Goal: Task Accomplishment & Management: Manage account settings

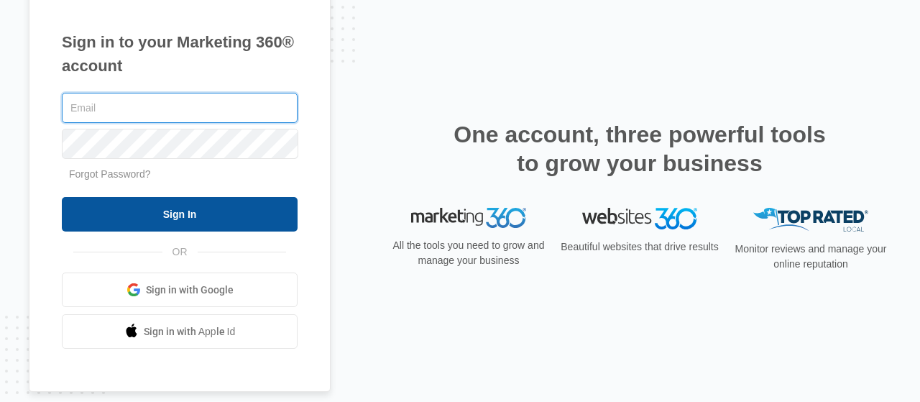
type input "[PERSON_NAME][EMAIL_ADDRESS][DOMAIN_NAME]"
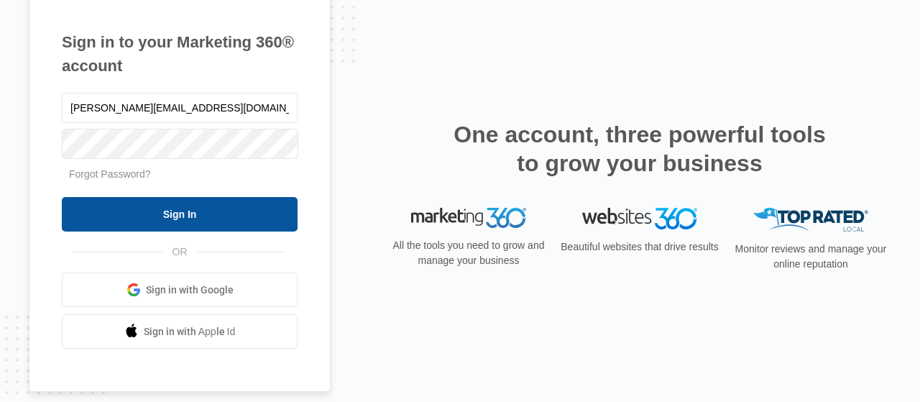
click at [187, 212] on input "Sign In" at bounding box center [180, 214] width 236 height 34
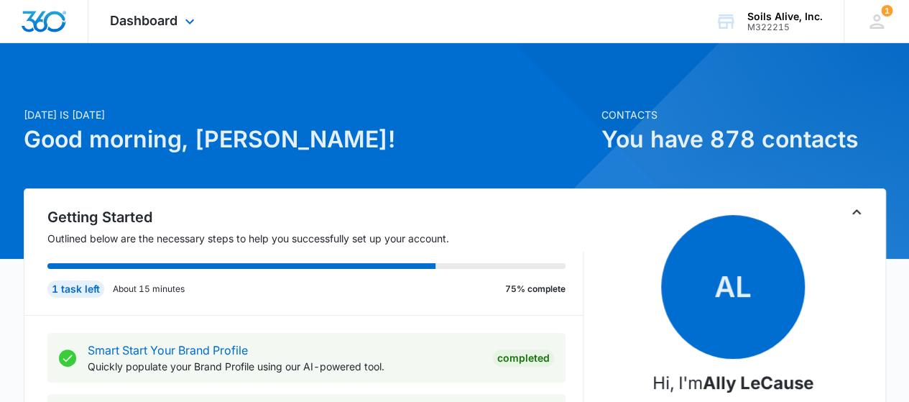
click at [180, 23] on div "Dashboard Apps Reputation Websites Forms CRM Email Social POS Content Ads Intel…" at bounding box center [154, 21] width 132 height 42
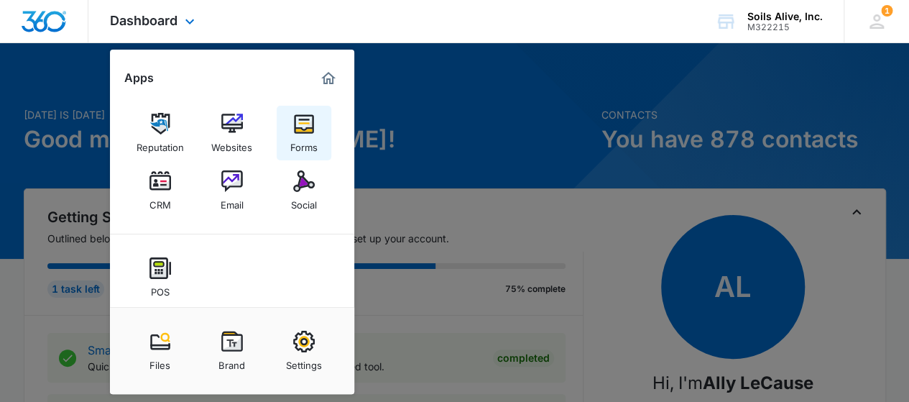
click at [324, 147] on link "Forms" at bounding box center [304, 133] width 55 height 55
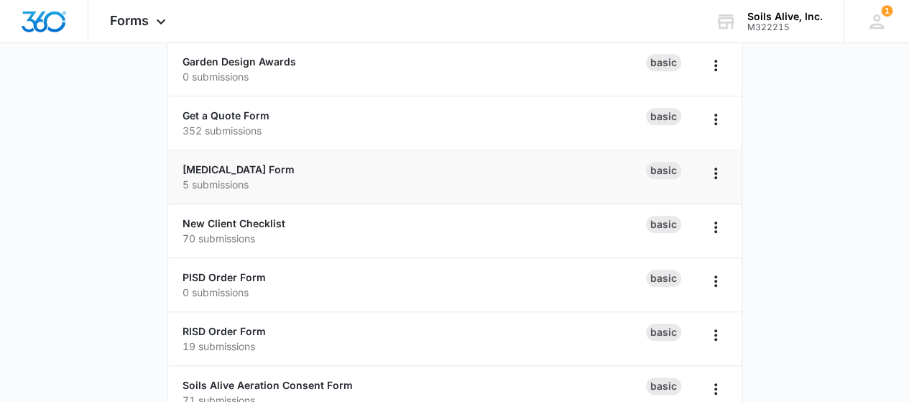
scroll to position [503, 0]
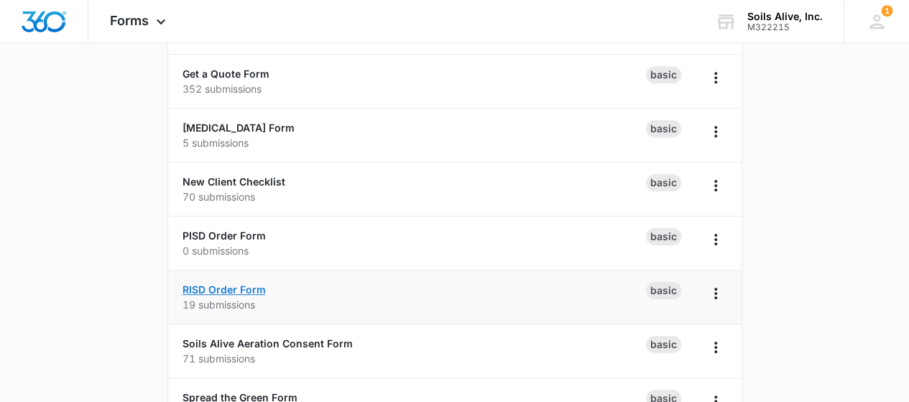
click at [231, 290] on link "RISD Order Form" at bounding box center [224, 289] width 83 height 12
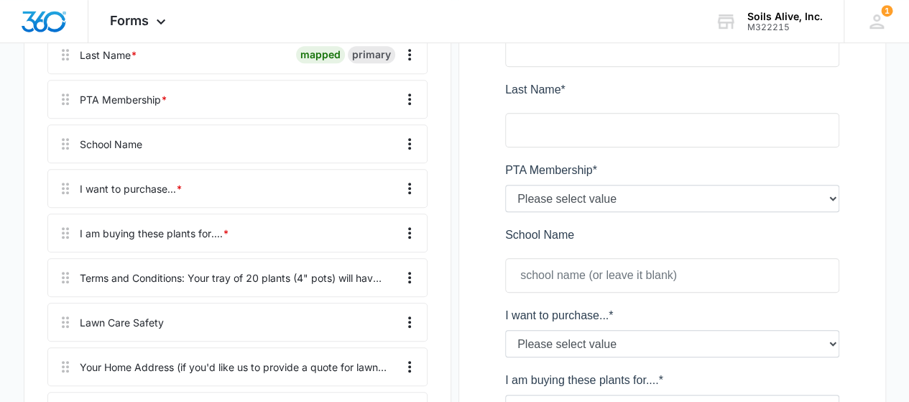
scroll to position [180, 0]
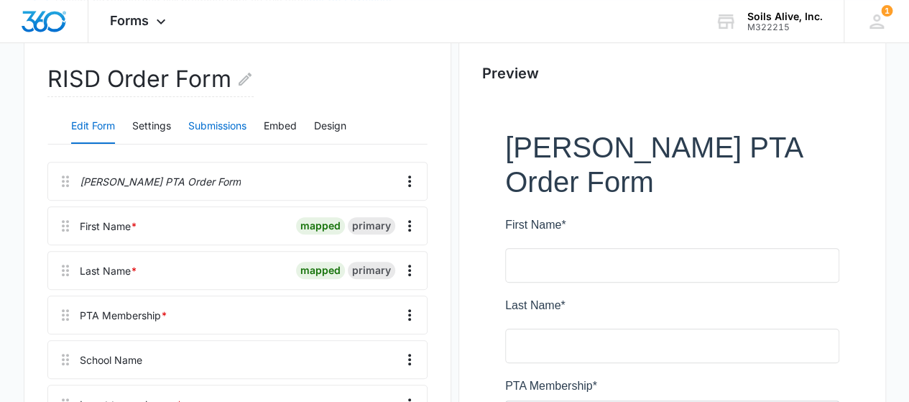
click at [218, 123] on button "Submissions" at bounding box center [217, 126] width 58 height 34
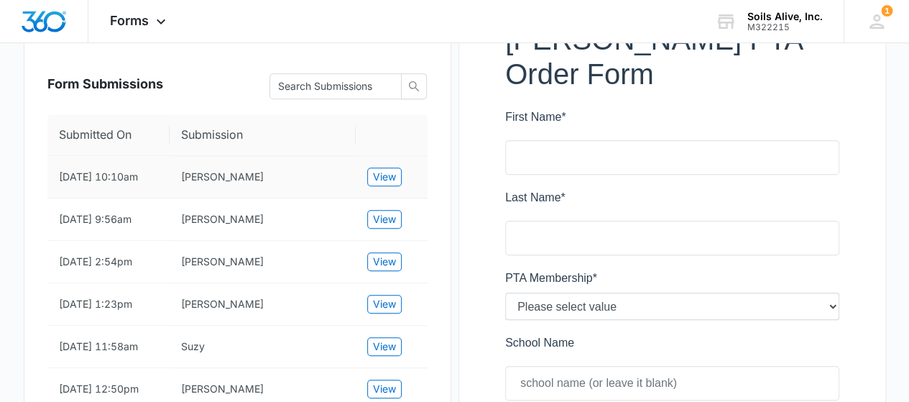
scroll to position [0, 0]
